Goal: Transaction & Acquisition: Purchase product/service

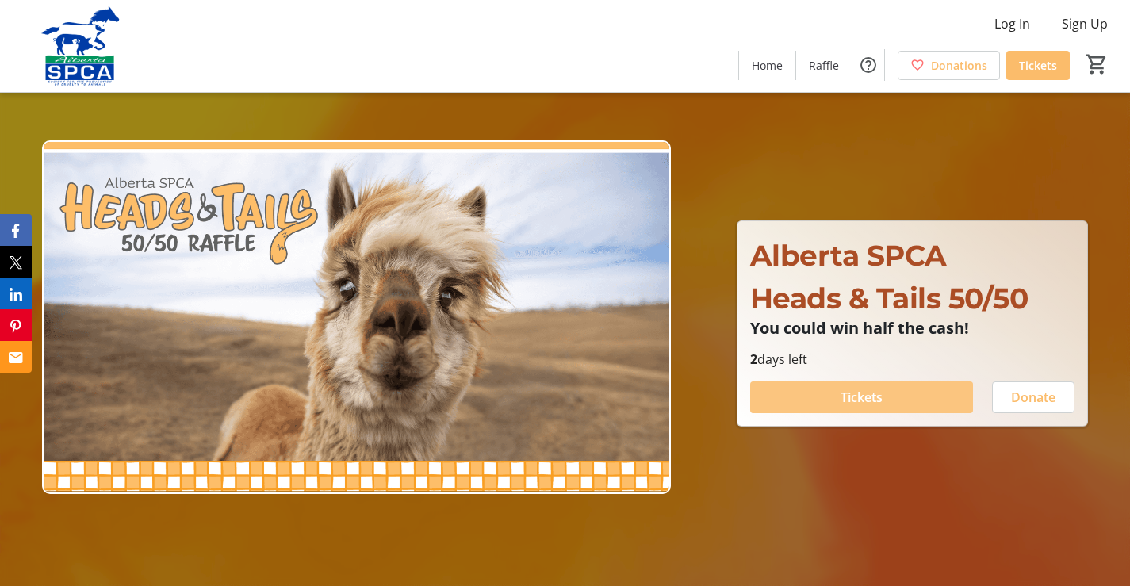
click at [869, 404] on span "Tickets" at bounding box center [862, 397] width 42 height 19
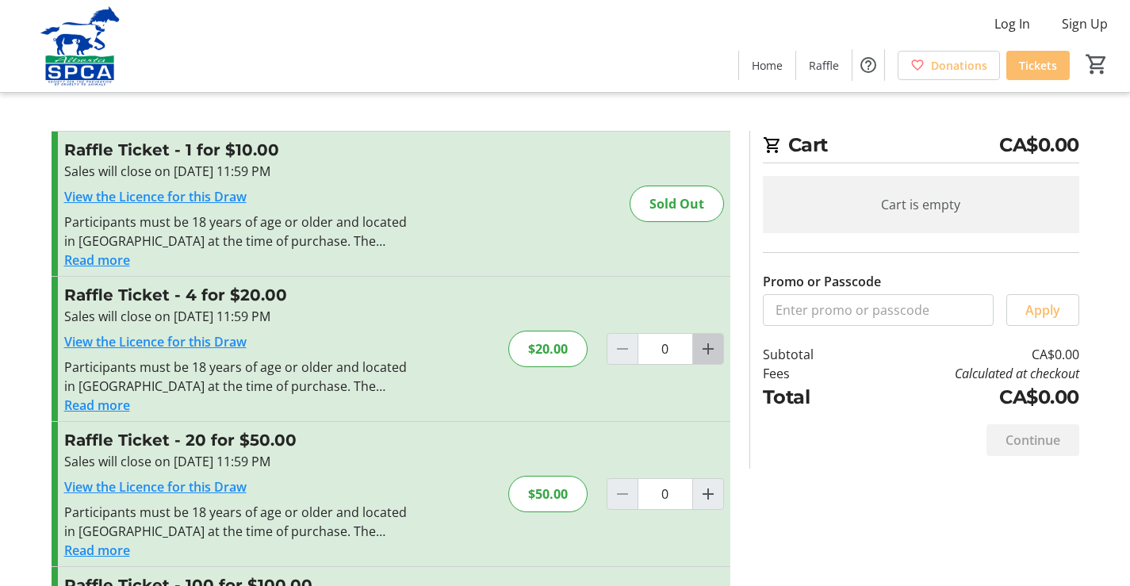
click at [711, 343] on mat-icon "Increment by one" at bounding box center [708, 348] width 19 height 19
type input "1"
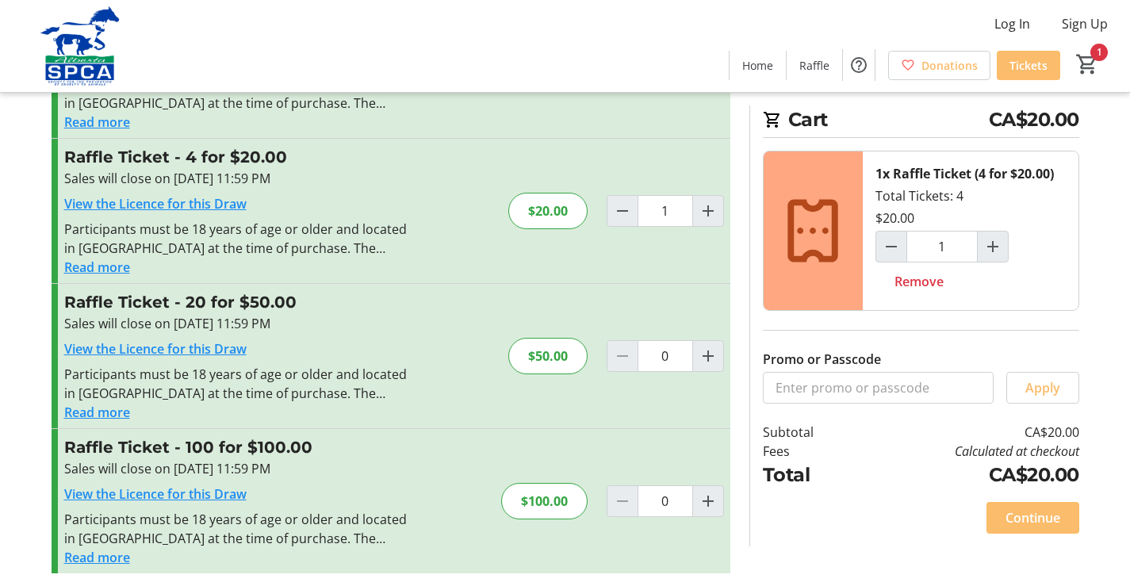
scroll to position [144, 0]
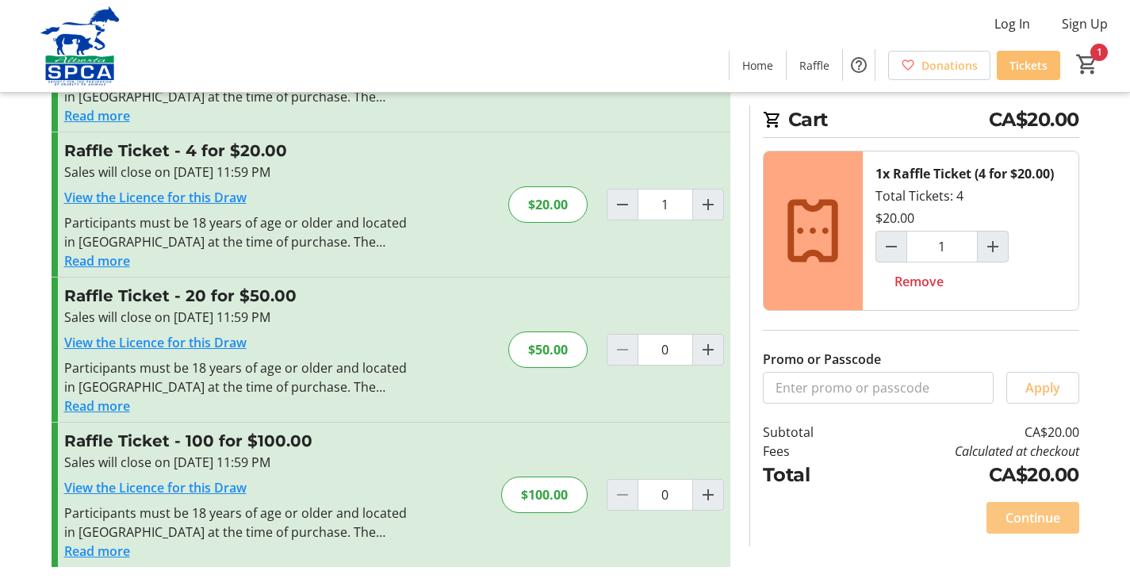
click at [1031, 522] on span "Continue" at bounding box center [1033, 517] width 55 height 19
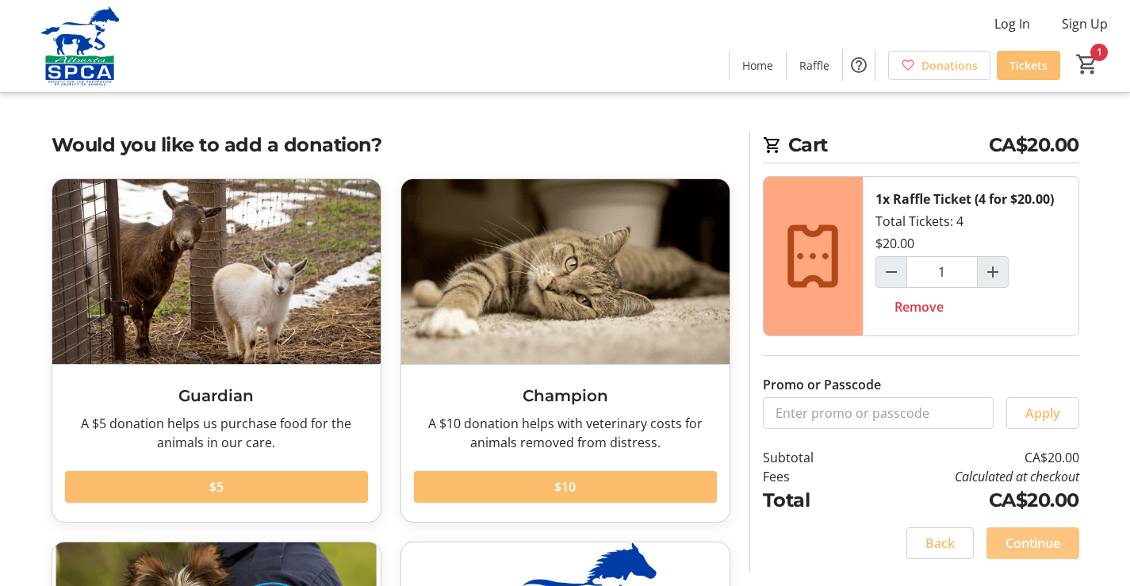
click at [1041, 542] on span "Continue" at bounding box center [1033, 543] width 55 height 19
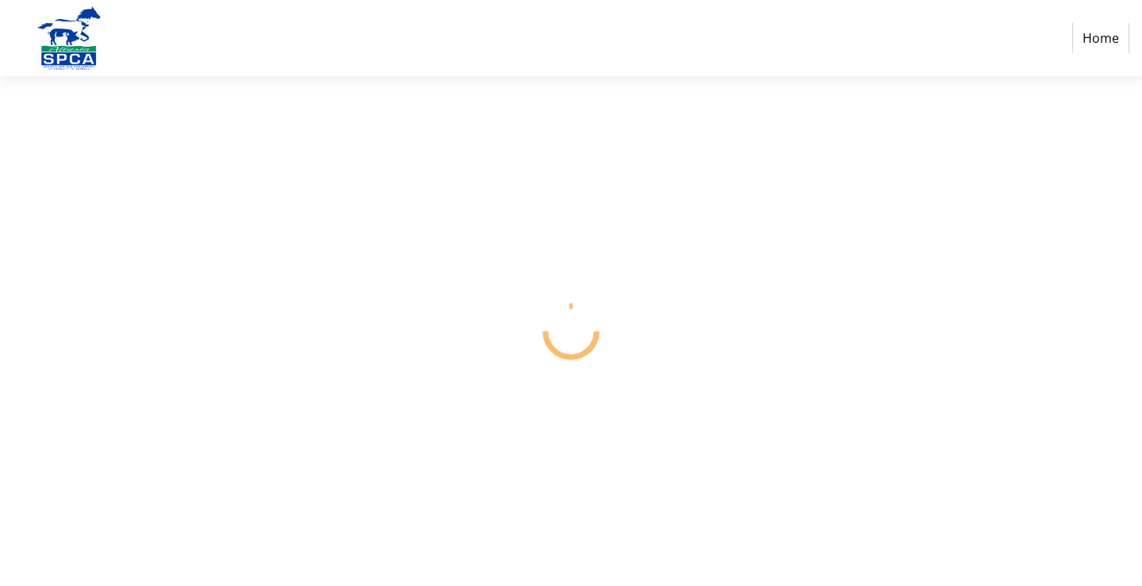
select select "CA"
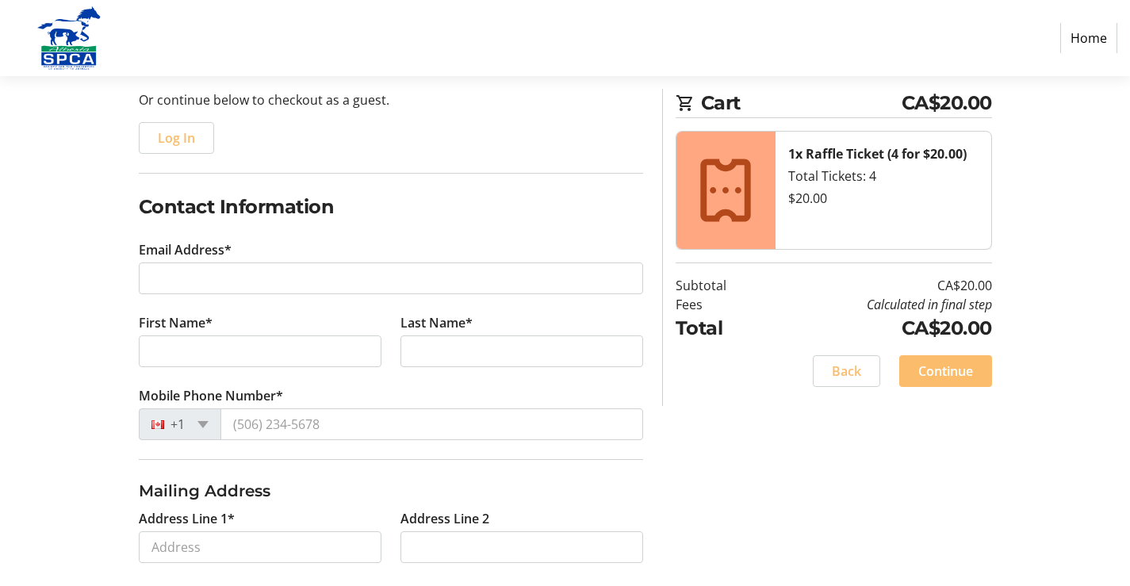
scroll to position [190, 0]
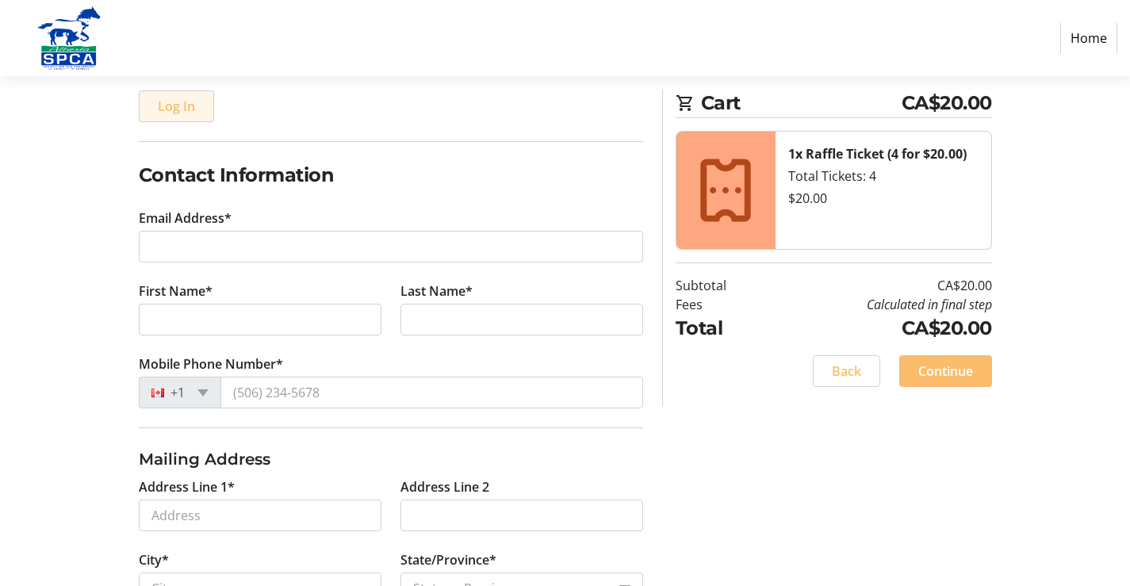
click at [183, 112] on span "Log In" at bounding box center [176, 106] width 37 height 19
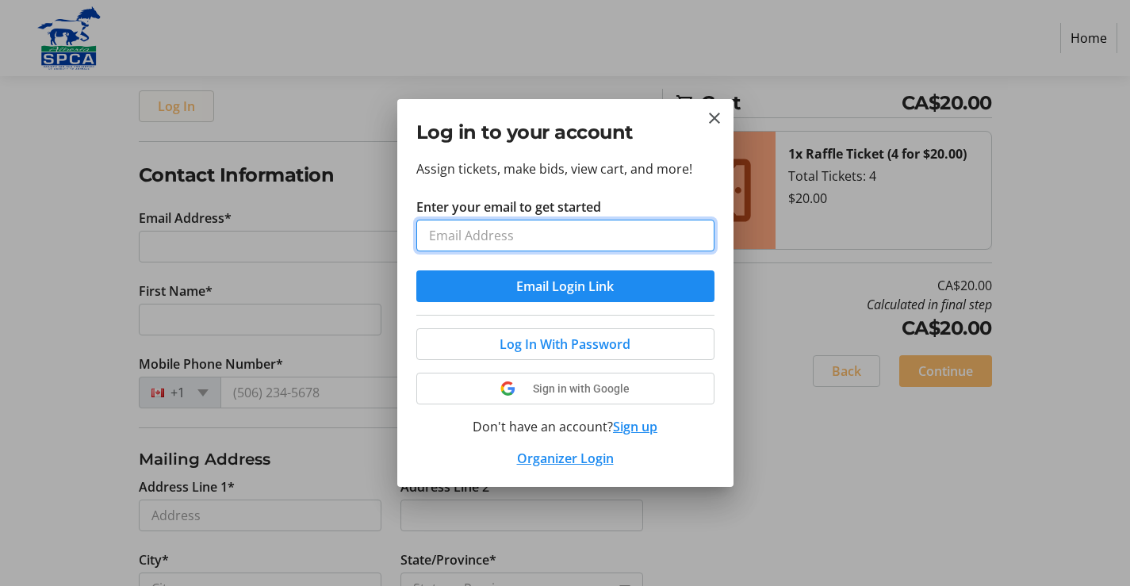
scroll to position [0, 0]
type input "[EMAIL_ADDRESS][DOMAIN_NAME]"
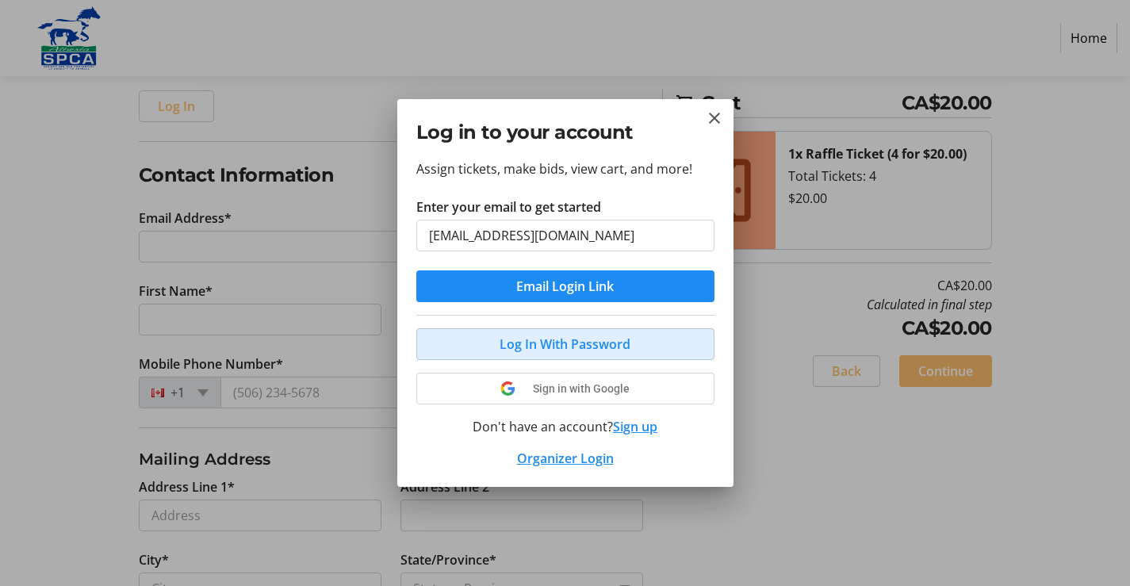
click at [597, 338] on span "Log In With Password" at bounding box center [565, 344] width 131 height 19
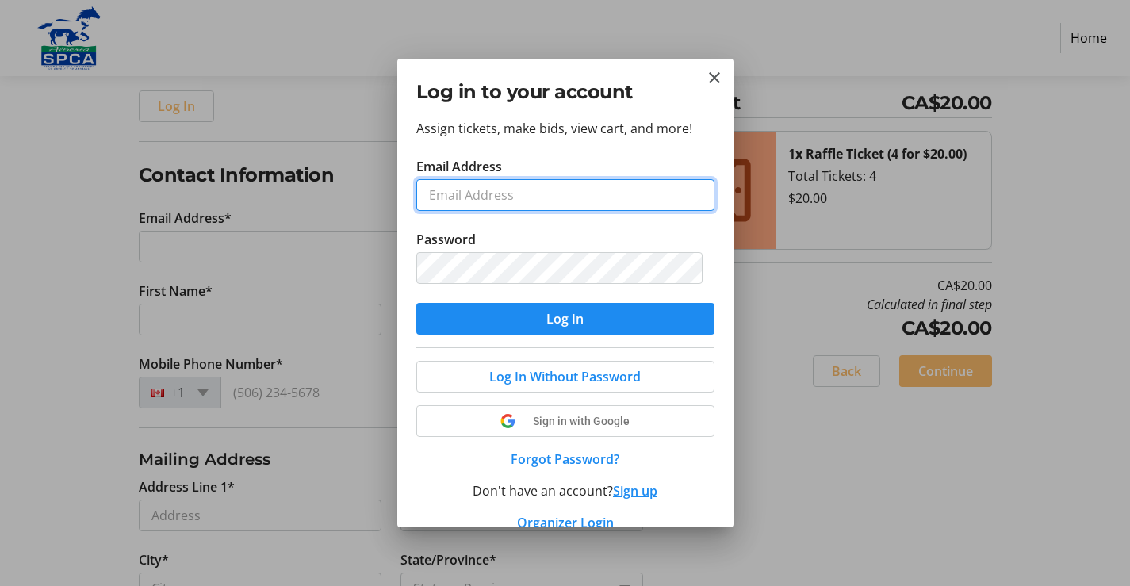
click at [575, 201] on input "Email Address" at bounding box center [565, 195] width 298 height 32
type input "[EMAIL_ADDRESS][DOMAIN_NAME]"
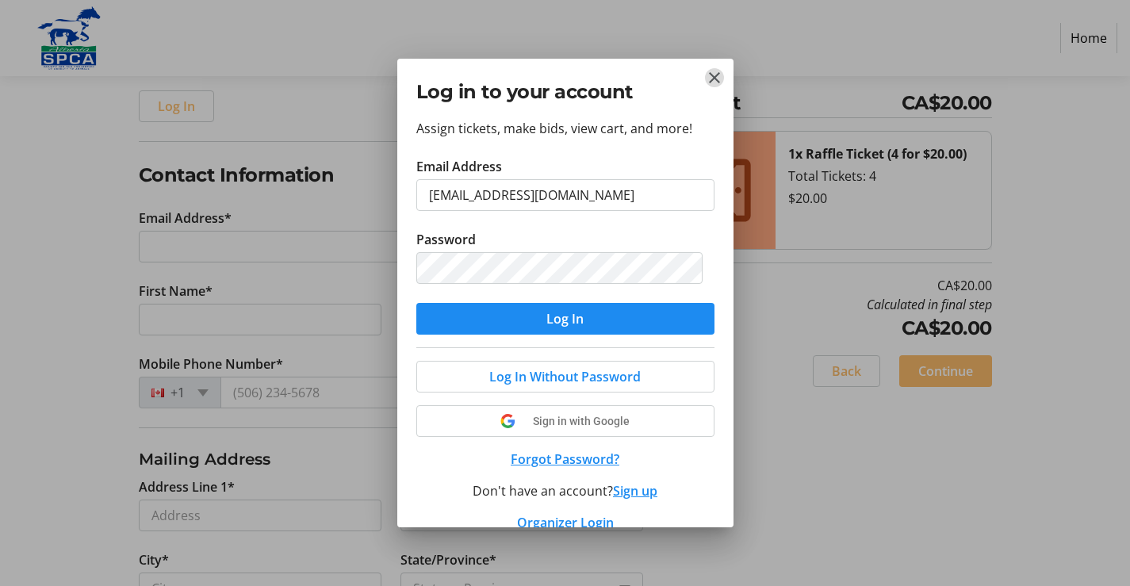
click at [716, 75] on mat-icon "Close" at bounding box center [714, 77] width 19 height 19
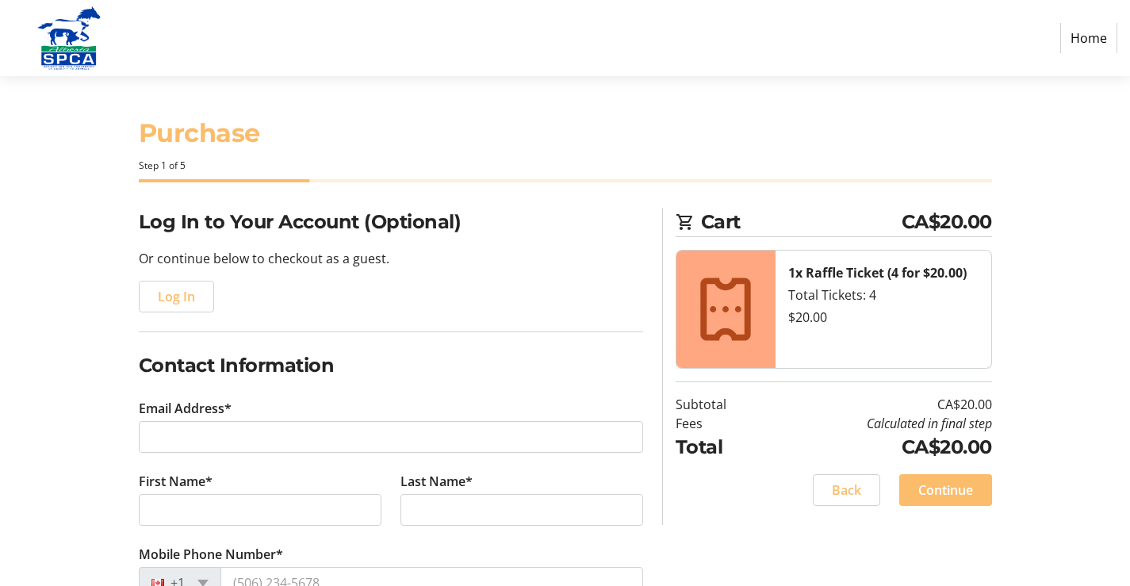
scroll to position [190, 0]
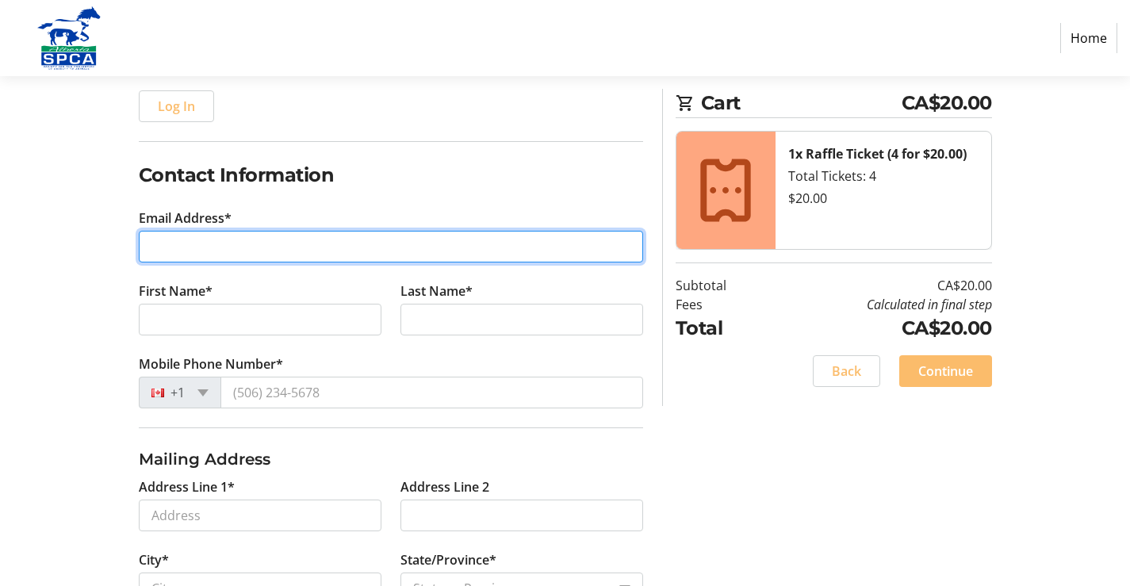
click at [387, 244] on input "Email Address*" at bounding box center [391, 247] width 504 height 32
type input "[EMAIL_ADDRESS][DOMAIN_NAME]"
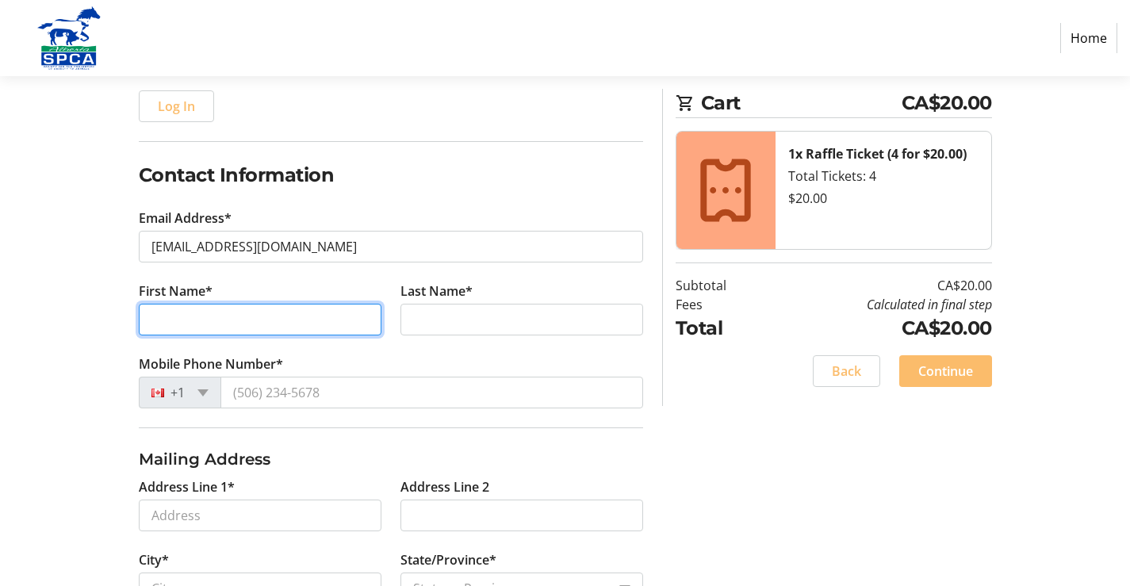
type input "[PERSON_NAME]"
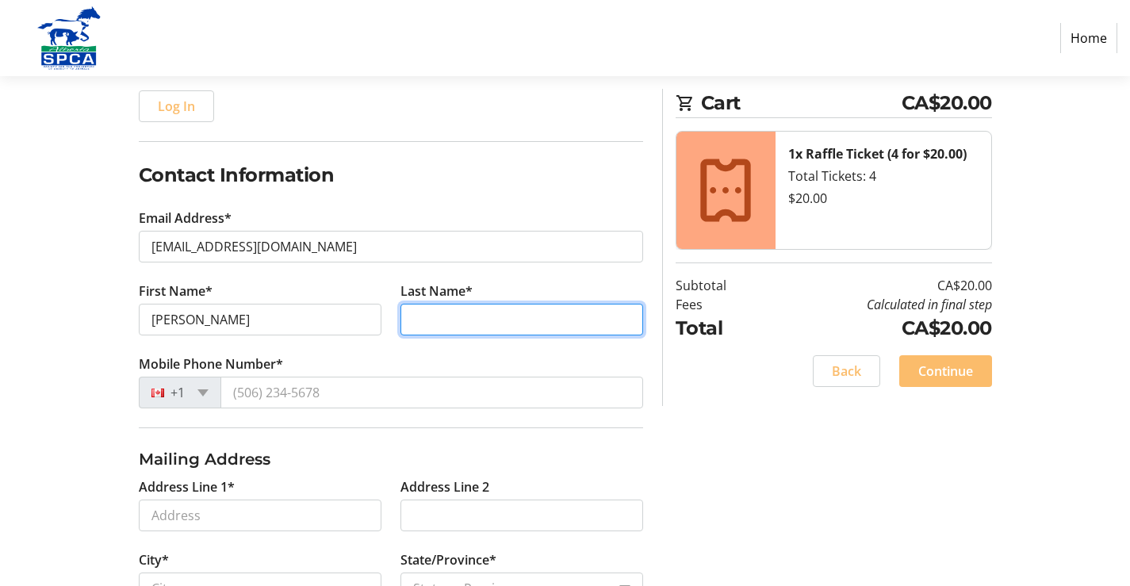
type input "[GEOGRAPHIC_DATA]"
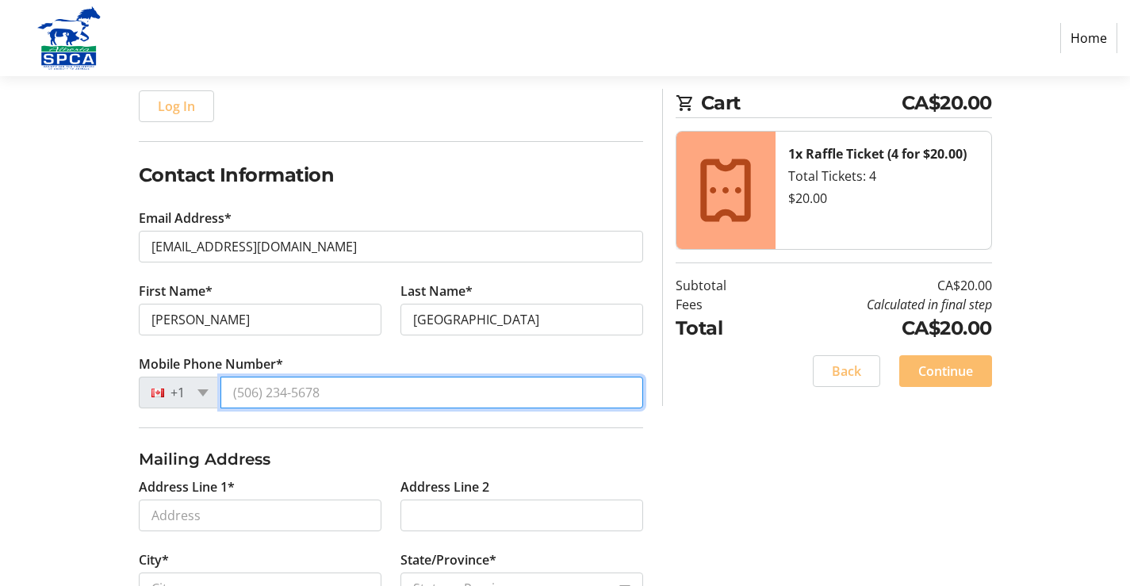
type input "[PHONE_NUMBER]"
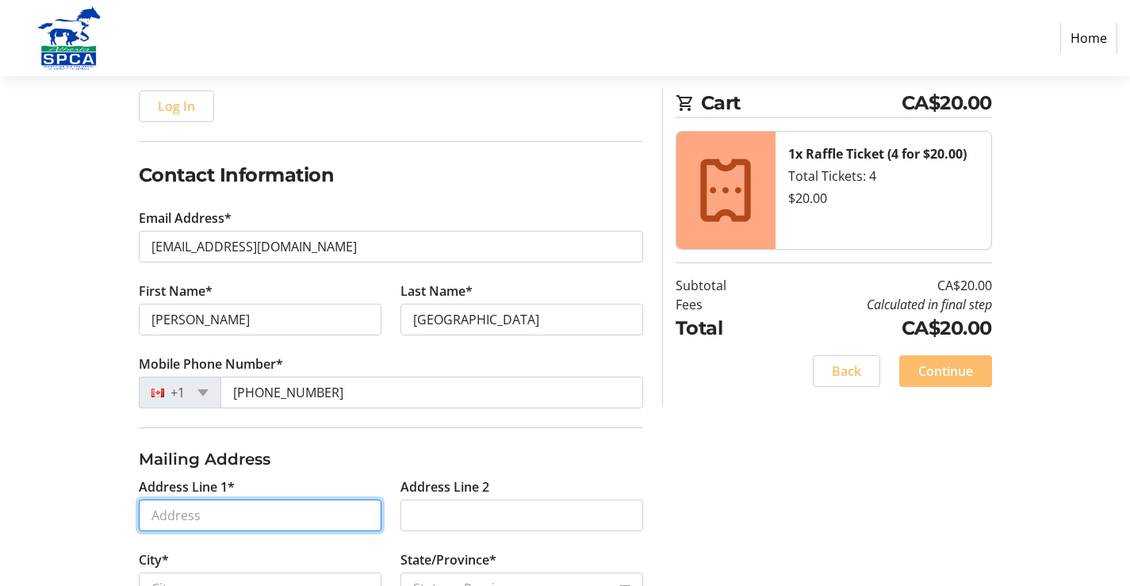
type input "[STREET_ADDRESS]"
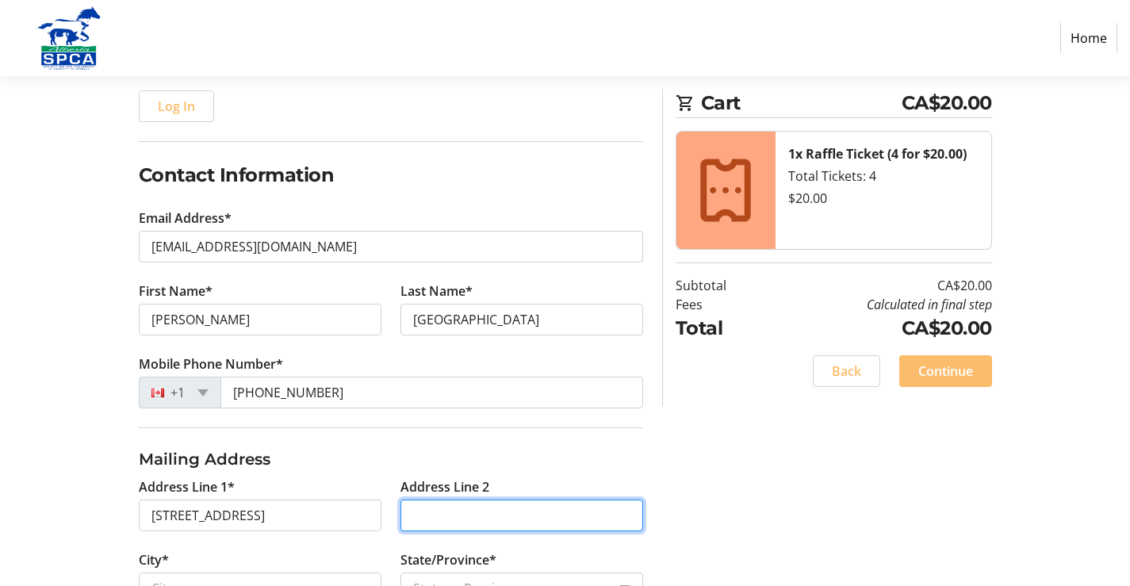
type input "4106"
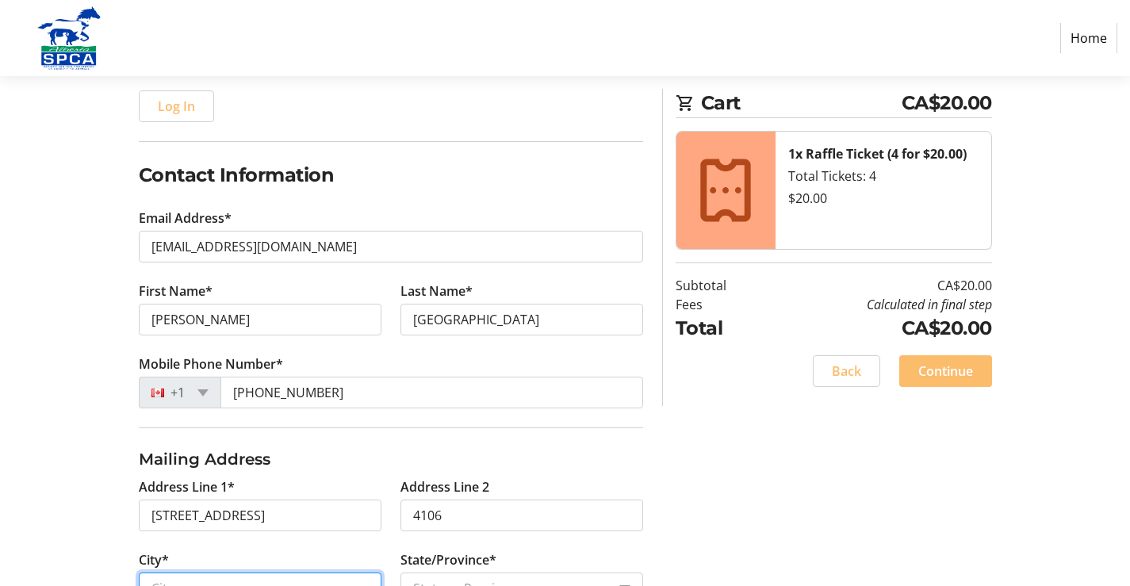
type input "Beaumont"
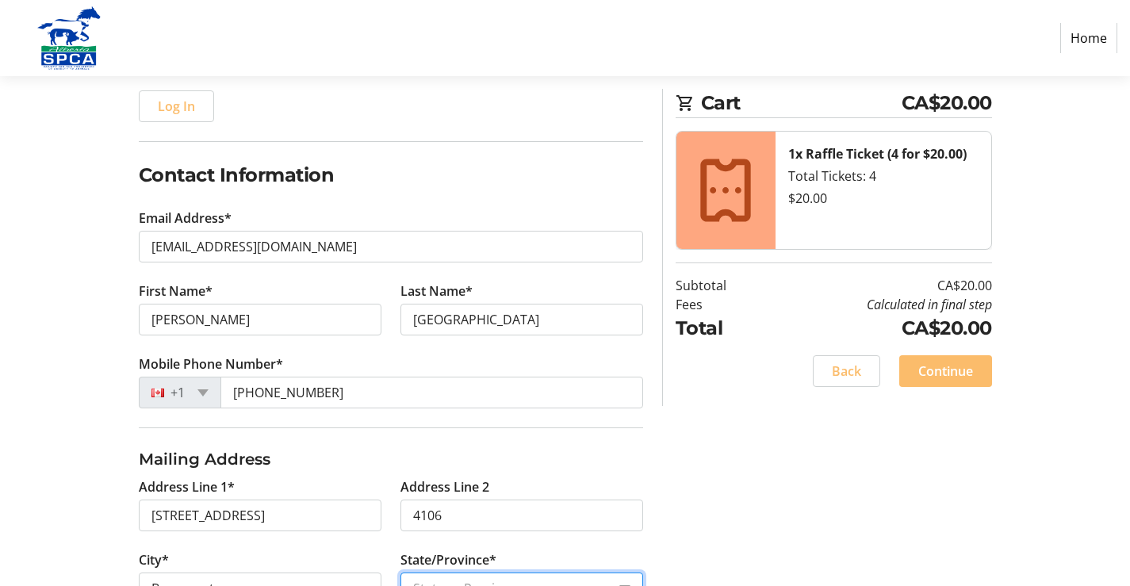
select select "AB"
type input "T4X 1R7"
click at [987, 514] on div "Log In to Your Account (Optional) Or continue below to checkout as a guest. Log…" at bounding box center [565, 415] width 1047 height 797
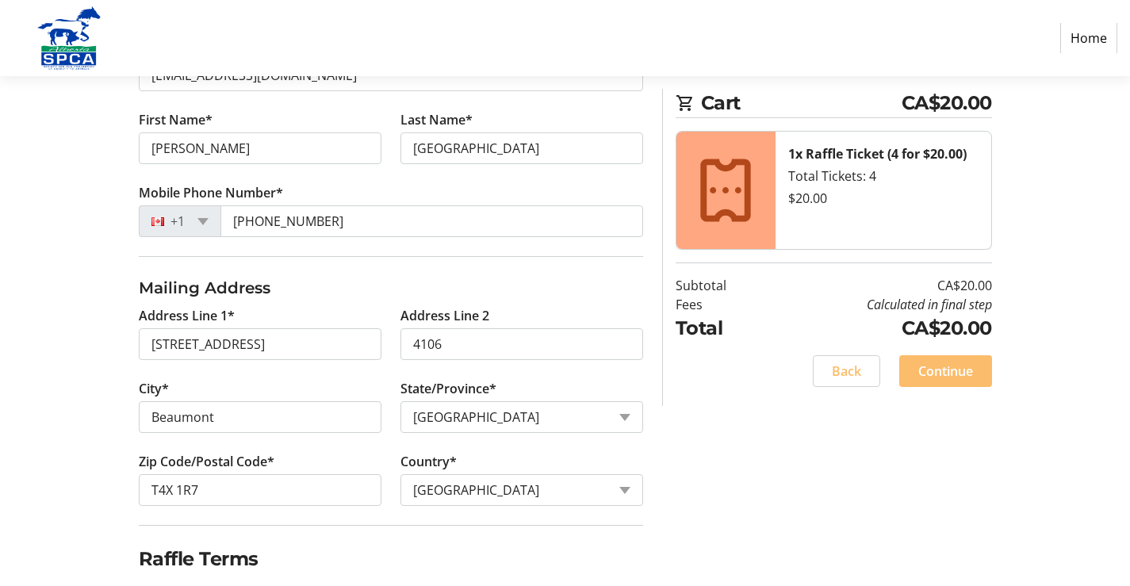
scroll to position [419, 0]
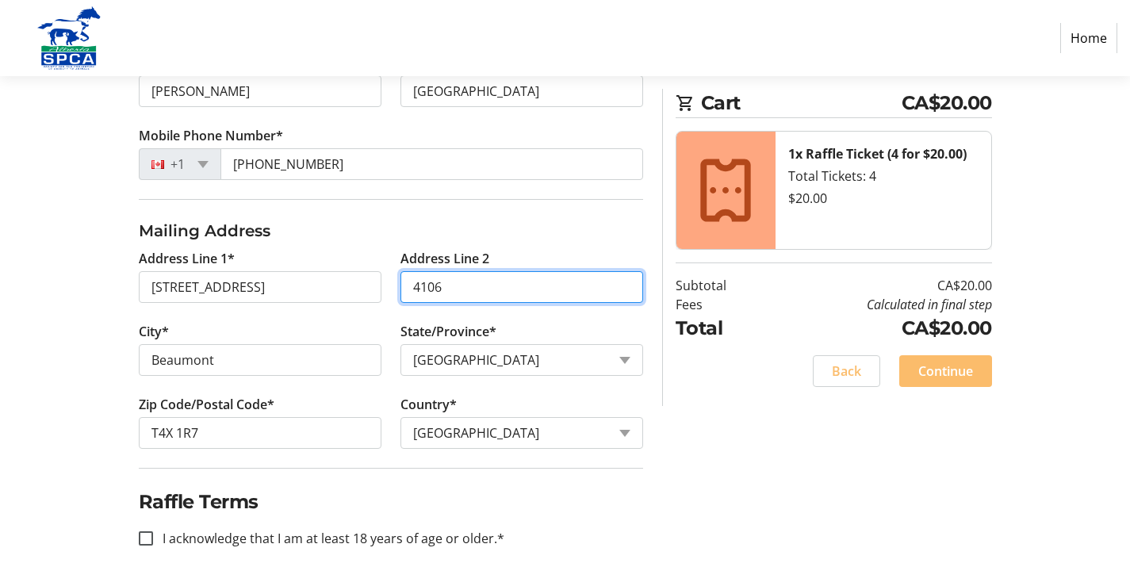
drag, startPoint x: 455, startPoint y: 292, endPoint x: 362, endPoint y: 278, distance: 93.9
click at [362, 278] on div "Address Line 1* 4106 58 street Address Line 2 [GEOGRAPHIC_DATA]* [GEOGRAPHIC_DA…" at bounding box center [390, 358] width 523 height 219
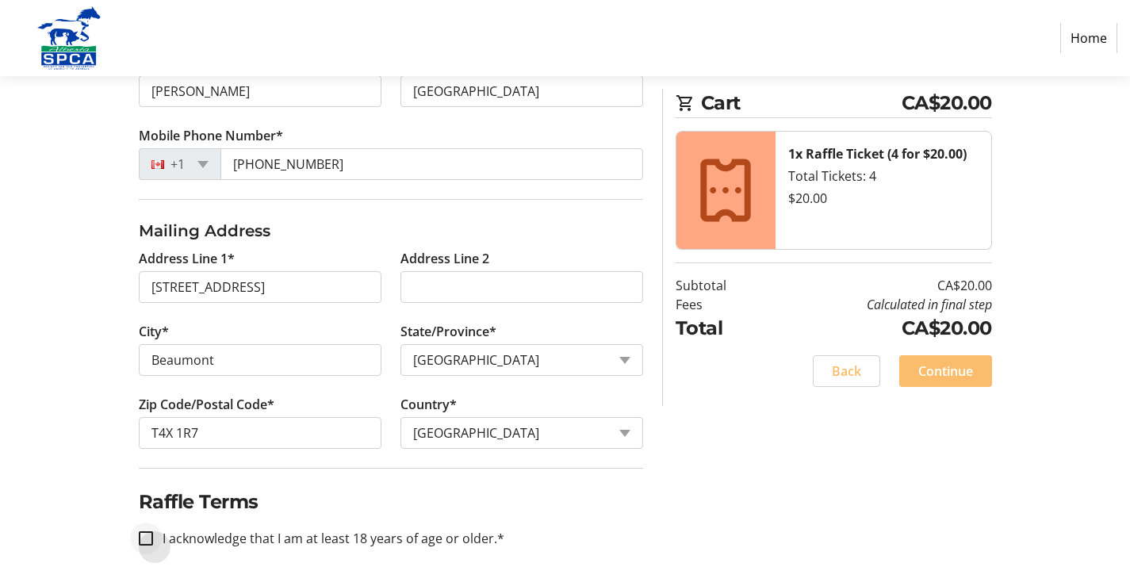
click at [132, 532] on div at bounding box center [146, 539] width 38 height 38
checkbox input "true"
click at [940, 374] on span "Continue" at bounding box center [945, 371] width 55 height 19
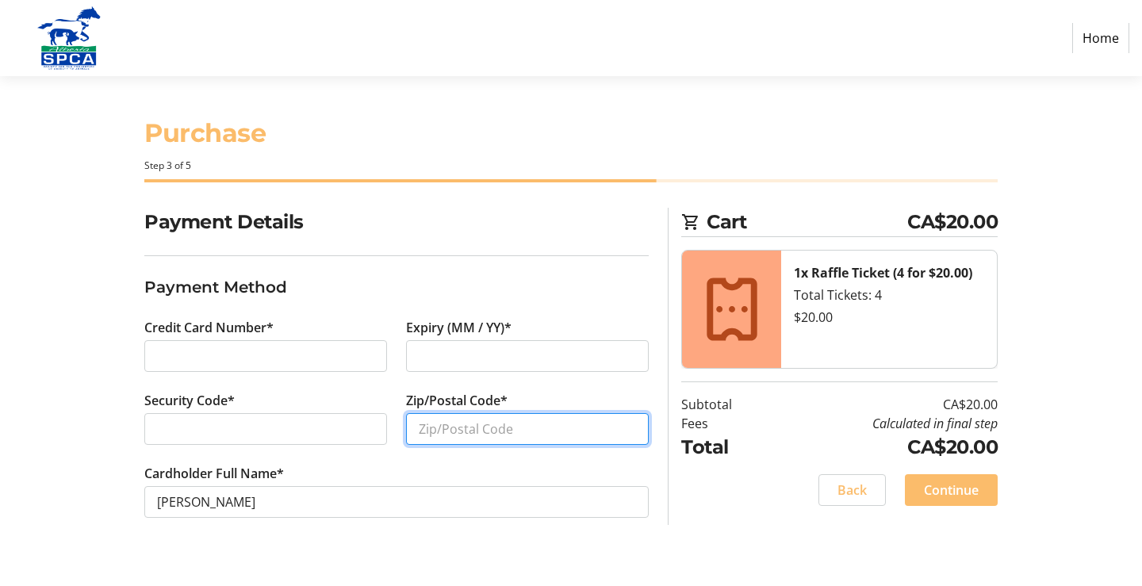
click at [507, 430] on input "Zip/Postal Code*" at bounding box center [527, 429] width 243 height 32
type input "t4x1r7"
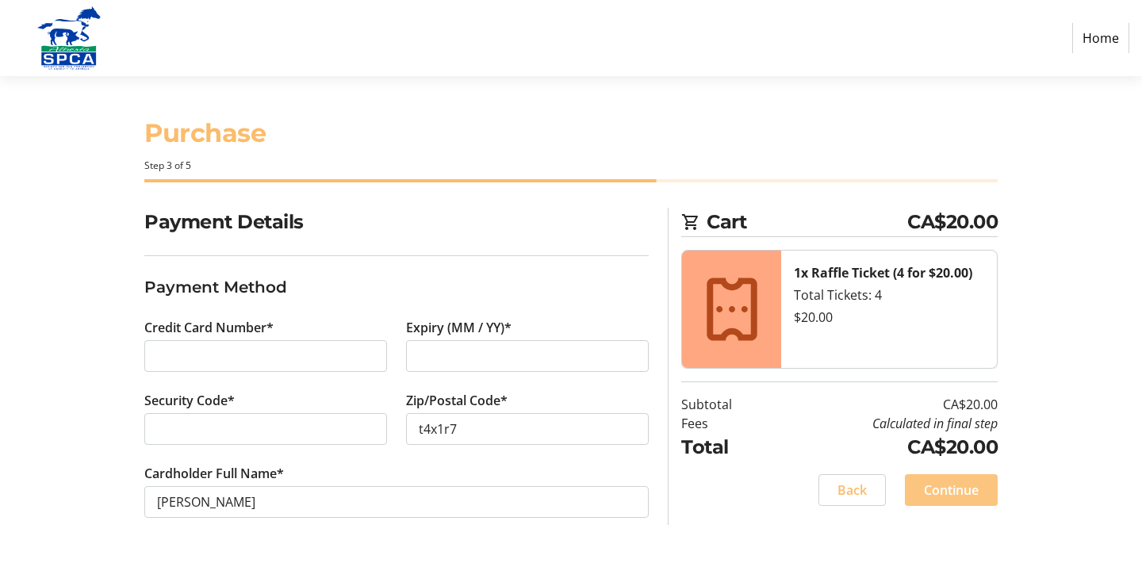
click at [947, 497] on span "Continue" at bounding box center [951, 490] width 55 height 19
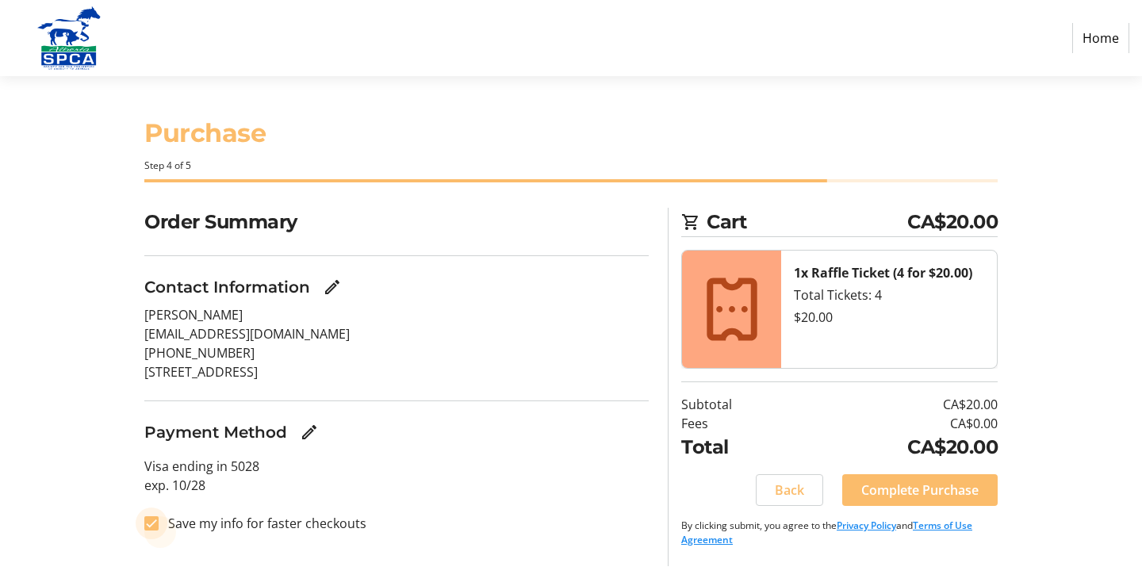
click at [147, 523] on input "Save my info for faster checkouts" at bounding box center [151, 523] width 14 height 14
checkbox input "false"
click at [950, 496] on span "Complete Purchase" at bounding box center [919, 490] width 117 height 19
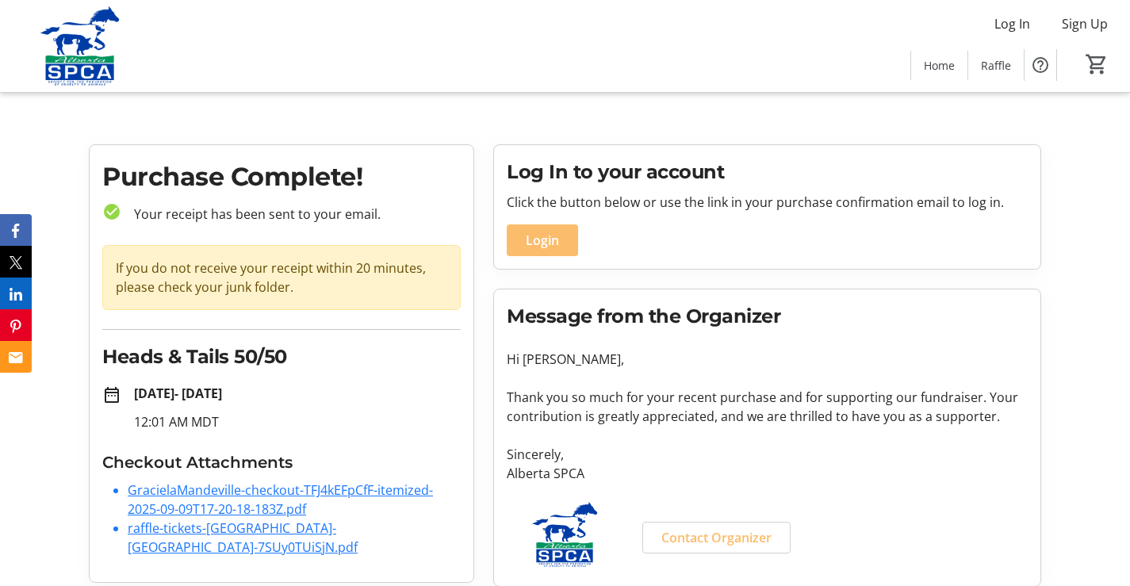
scroll to position [13, 0]
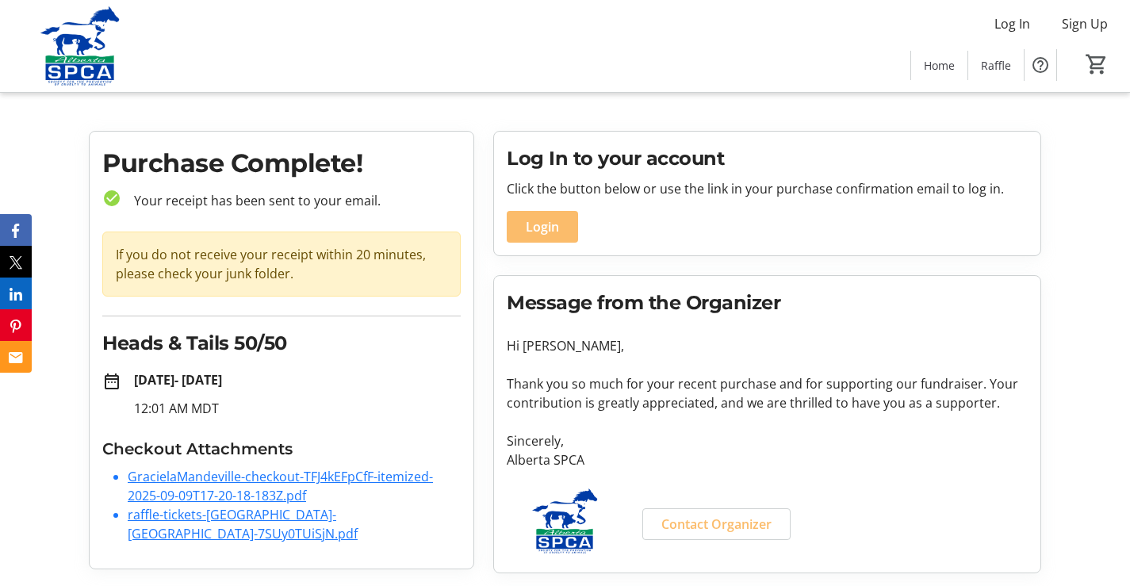
click at [358, 518] on link "raffle-tickets-[GEOGRAPHIC_DATA]-[GEOGRAPHIC_DATA]-7SUy0TUiSjN.pdf" at bounding box center [243, 524] width 230 height 36
